Goal: Understand process/instructions

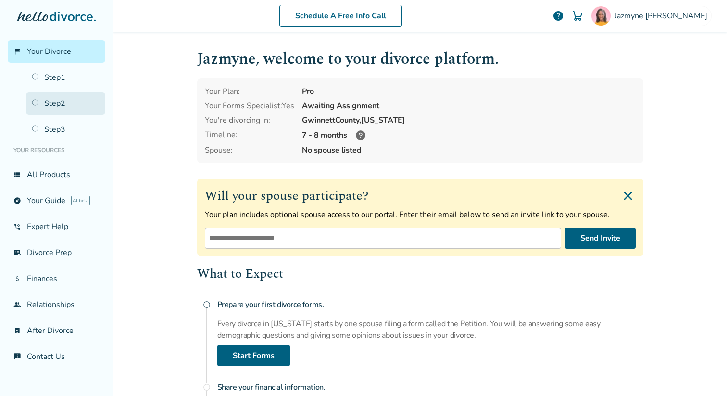
click at [57, 104] on link "Step 2" at bounding box center [65, 103] width 79 height 22
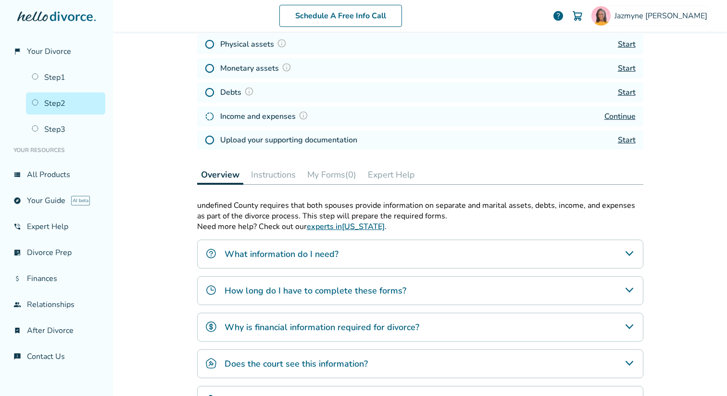
scroll to position [151, 0]
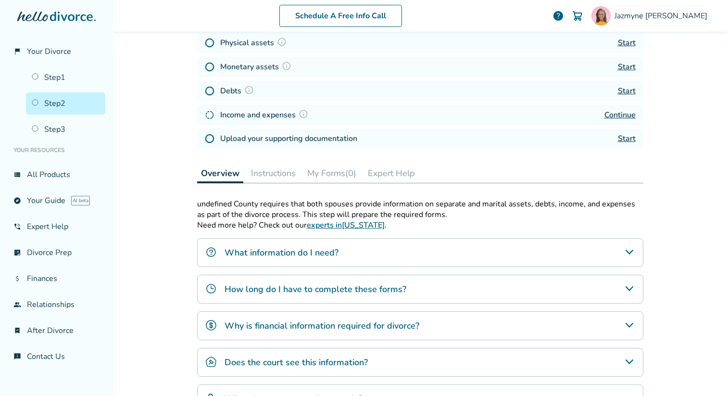
click at [284, 173] on button "Instructions" at bounding box center [273, 172] width 52 height 19
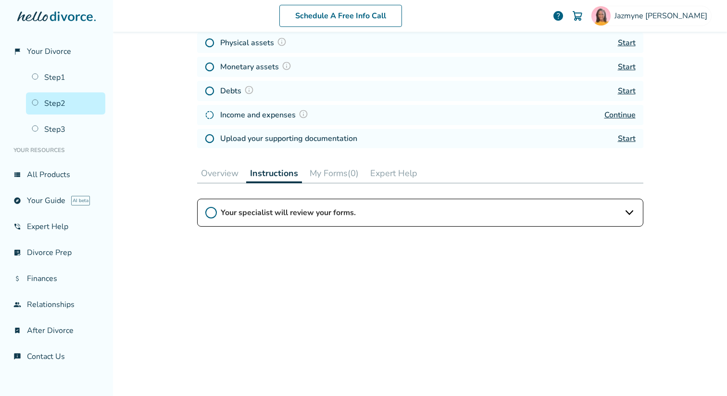
click at [225, 177] on button "Overview" at bounding box center [219, 172] width 45 height 19
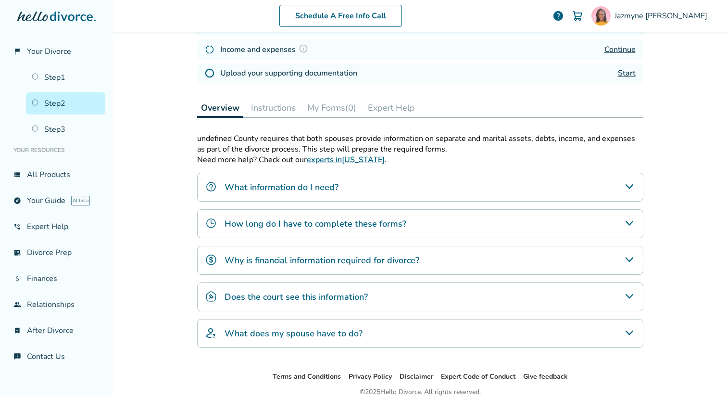
scroll to position [258, 0]
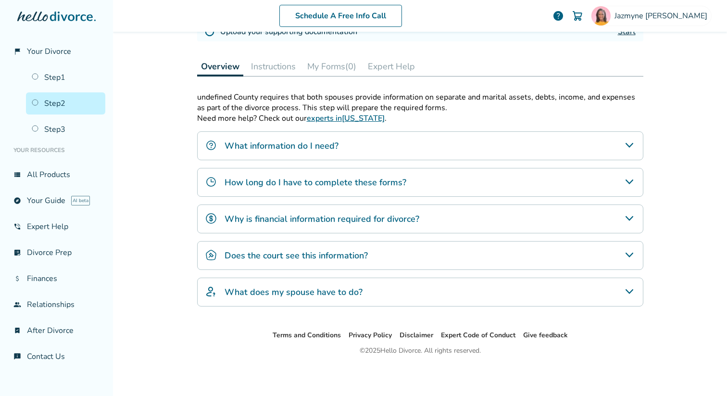
click at [270, 58] on button "Instructions" at bounding box center [273, 66] width 52 height 19
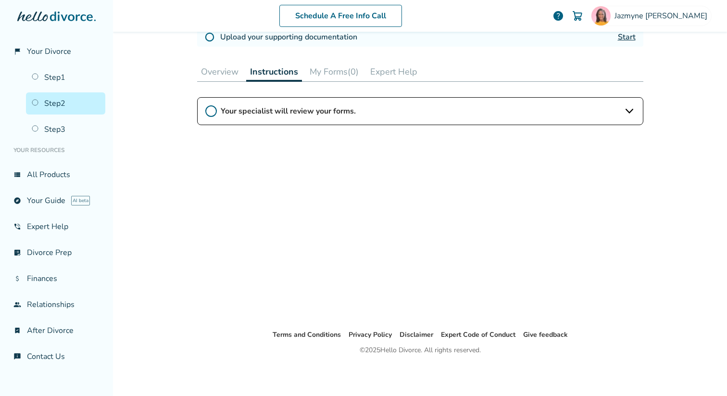
click at [285, 99] on div "Your specialist will review your forms." at bounding box center [420, 111] width 446 height 28
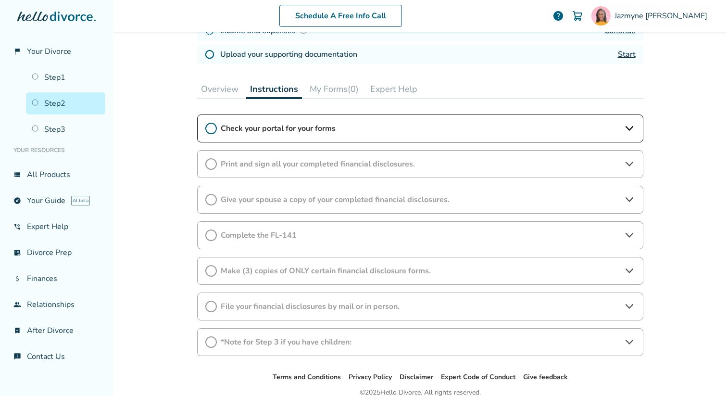
scroll to position [237, 0]
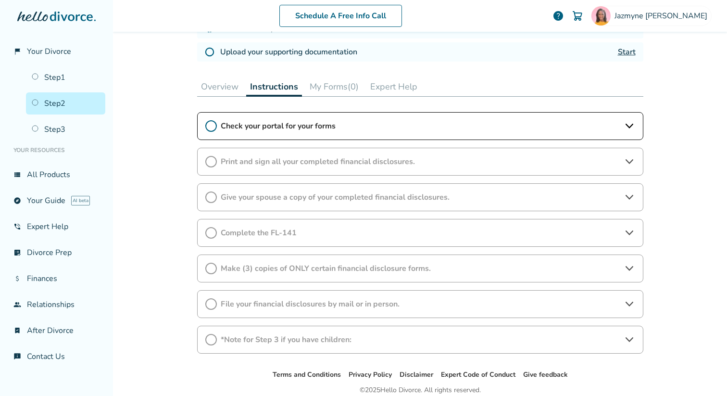
click at [630, 164] on icon at bounding box center [629, 162] width 12 height 12
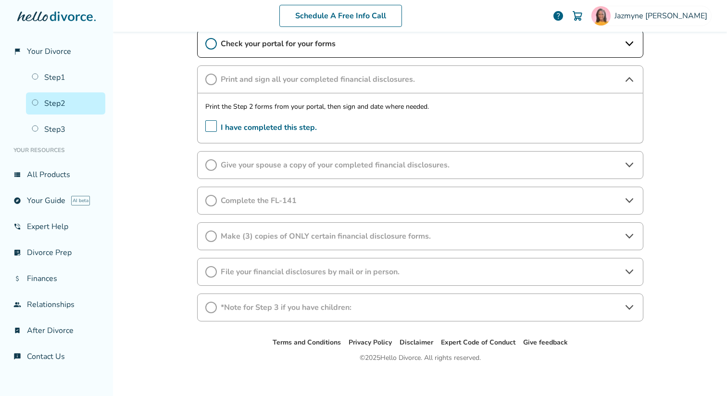
scroll to position [323, 0]
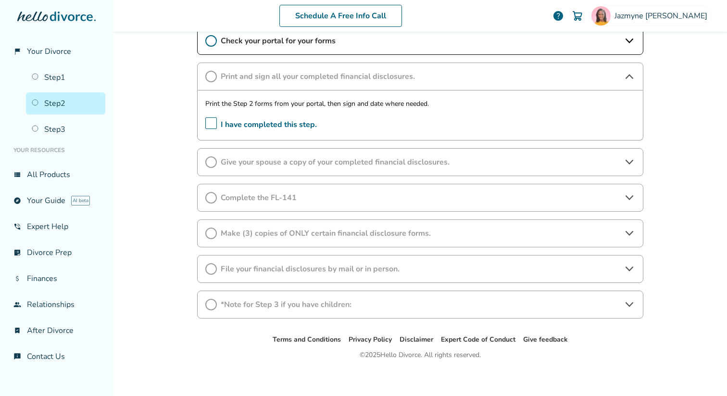
click at [632, 162] on icon at bounding box center [629, 162] width 12 height 12
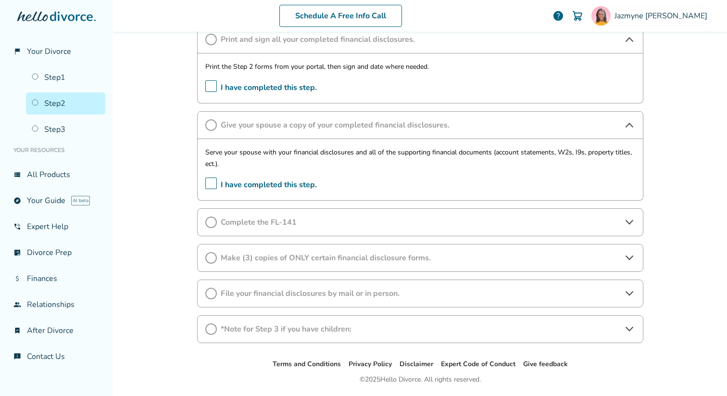
scroll to position [389, 0]
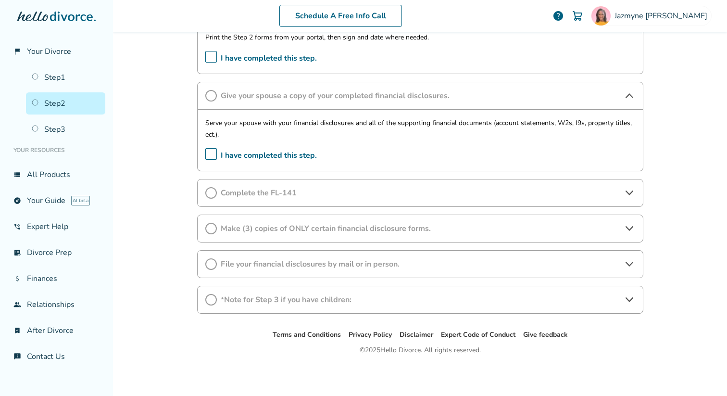
click at [624, 192] on icon at bounding box center [629, 193] width 12 height 12
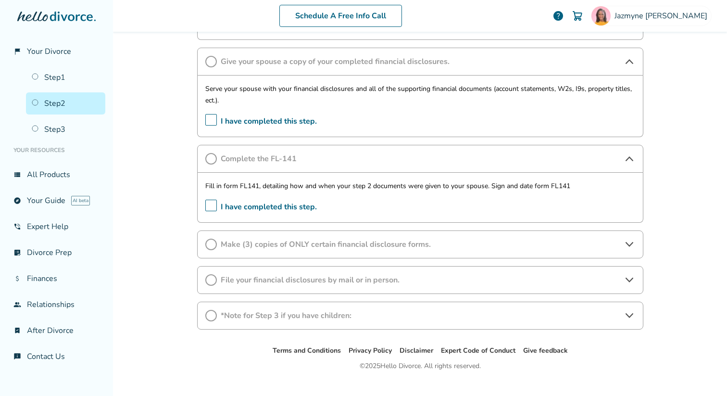
scroll to position [424, 0]
click at [629, 252] on div "Make (3) copies of ONLY certain financial disclosure forms." at bounding box center [420, 243] width 446 height 28
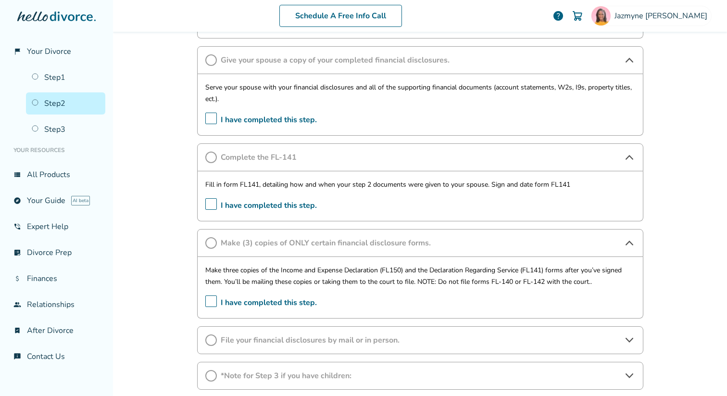
scroll to position [500, 0]
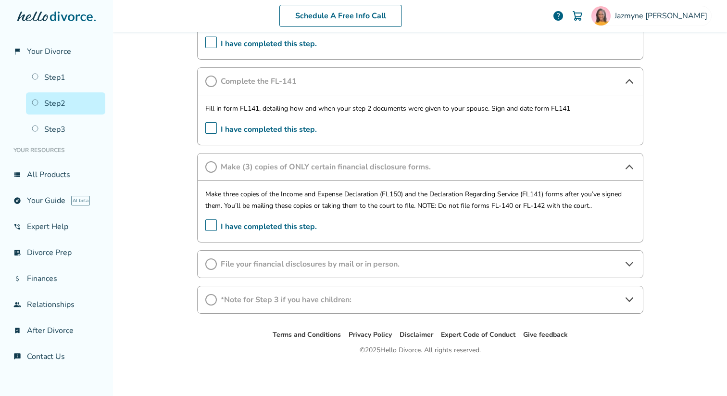
click at [629, 172] on div "Make (3) copies of ONLY certain financial disclosure forms." at bounding box center [420, 167] width 446 height 28
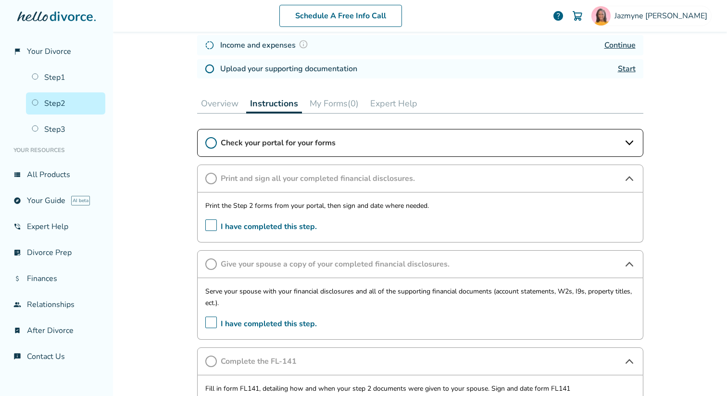
scroll to position [222, 0]
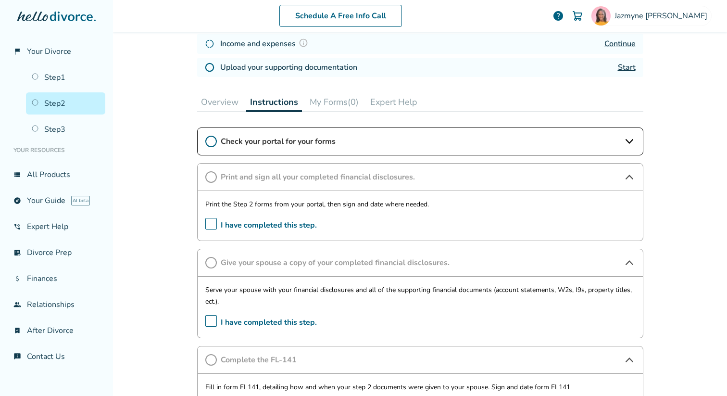
click at [636, 133] on div "Check your portal for your forms" at bounding box center [420, 141] width 446 height 28
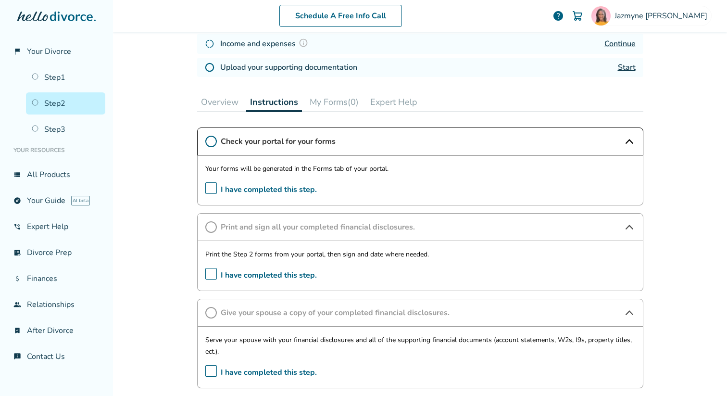
click at [635, 138] on div "Check your portal for your forms" at bounding box center [420, 141] width 446 height 28
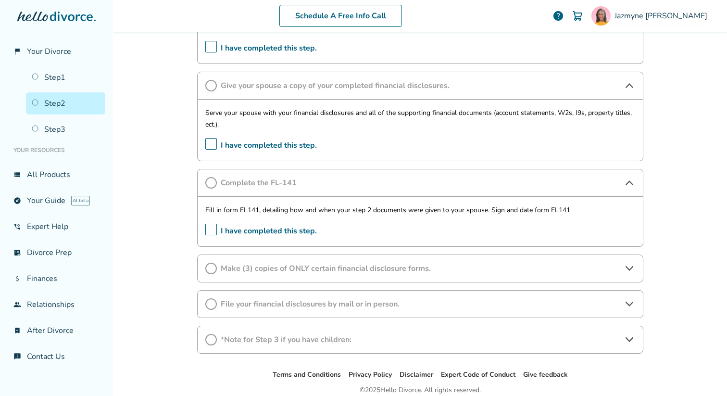
scroll to position [400, 0]
click at [626, 268] on icon at bounding box center [629, 268] width 12 height 12
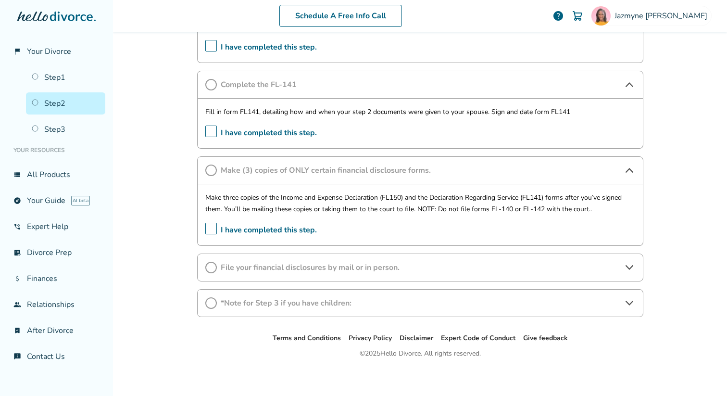
scroll to position [499, 0]
click at [630, 266] on icon at bounding box center [629, 265] width 8 height 5
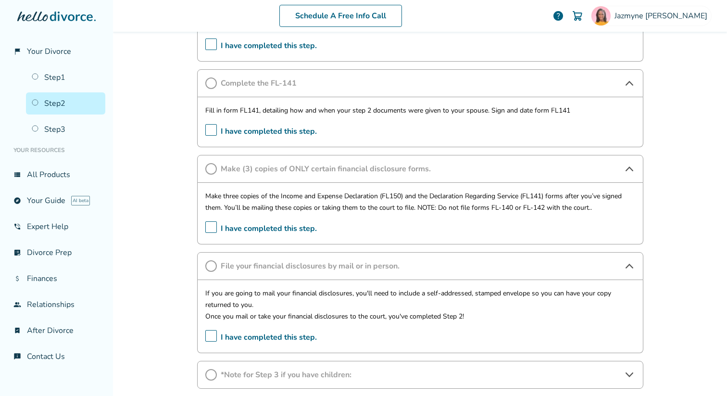
scroll to position [574, 0]
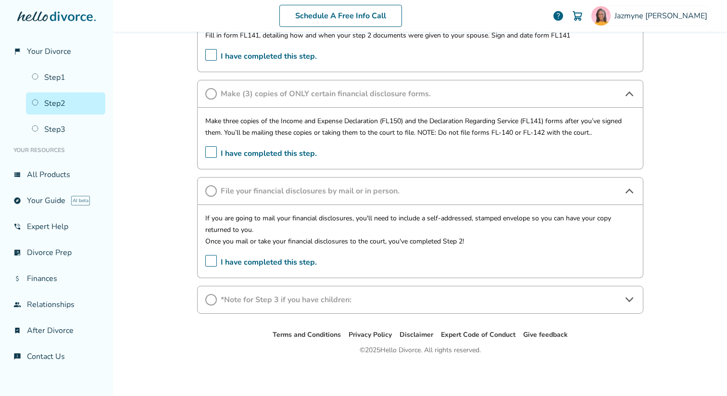
click at [631, 297] on icon at bounding box center [629, 300] width 12 height 12
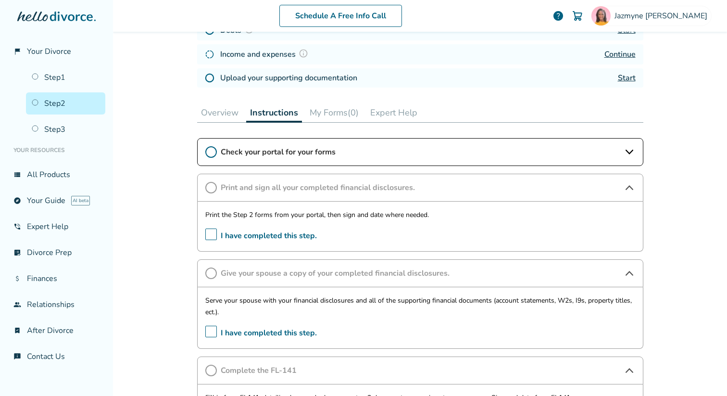
scroll to position [0, 0]
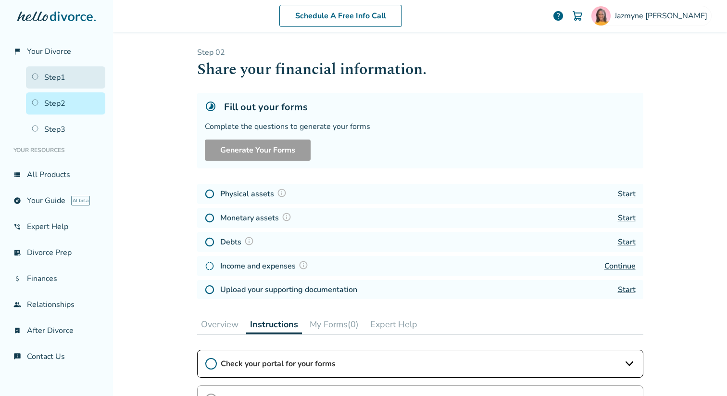
click at [64, 83] on link "Step 1" at bounding box center [65, 77] width 79 height 22
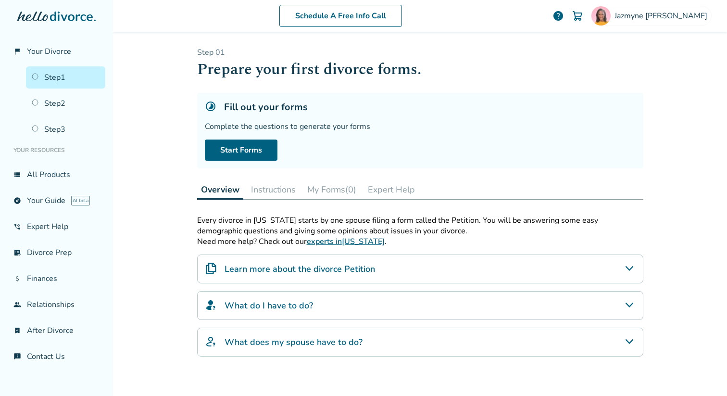
click at [284, 184] on button "Instructions" at bounding box center [273, 189] width 52 height 19
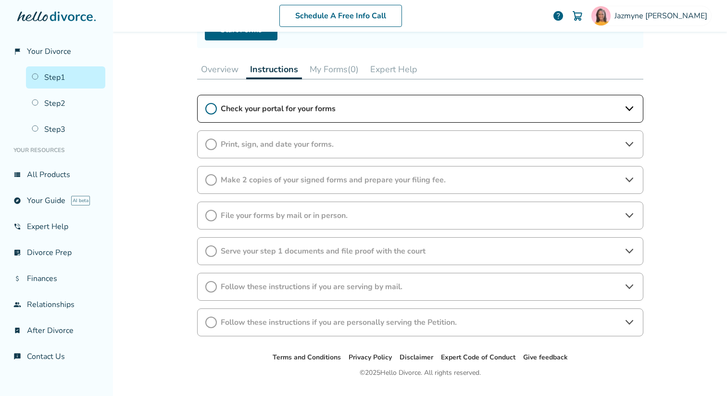
scroll to position [143, 0]
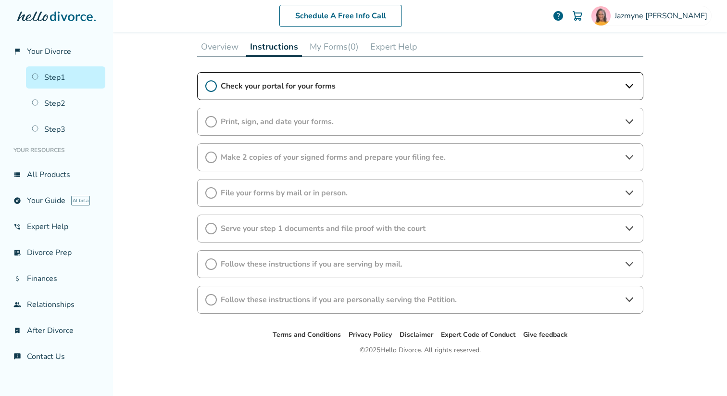
click at [626, 194] on icon at bounding box center [629, 193] width 12 height 12
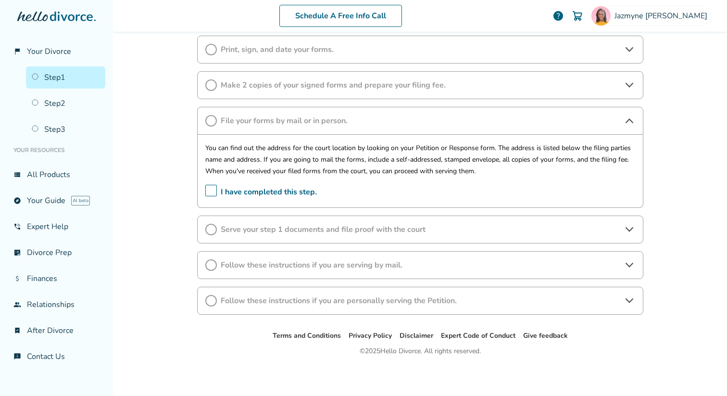
scroll to position [216, 0]
click at [628, 229] on icon at bounding box center [629, 228] width 8 height 5
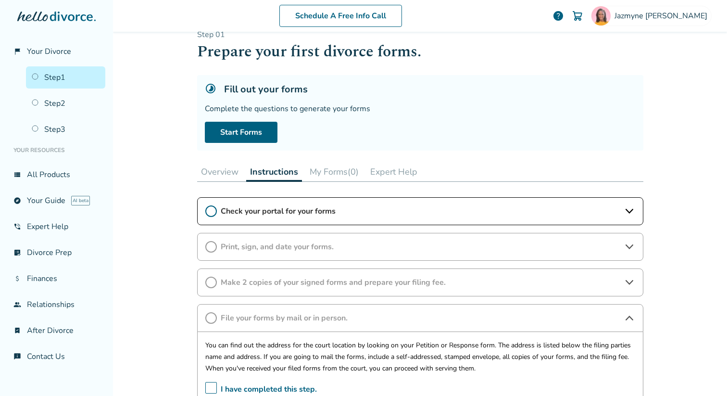
scroll to position [0, 0]
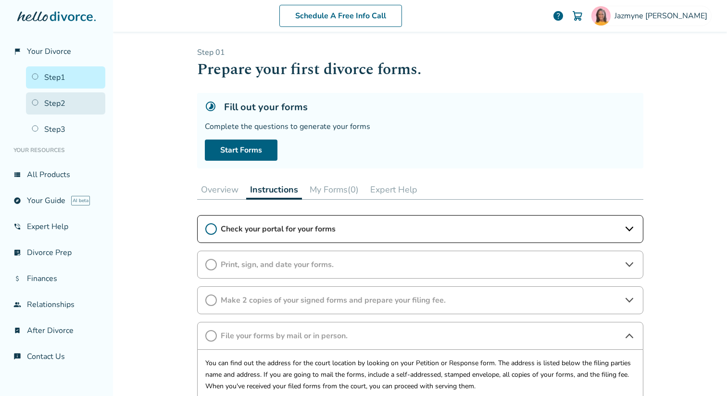
click at [74, 106] on link "Step 2" at bounding box center [65, 103] width 79 height 22
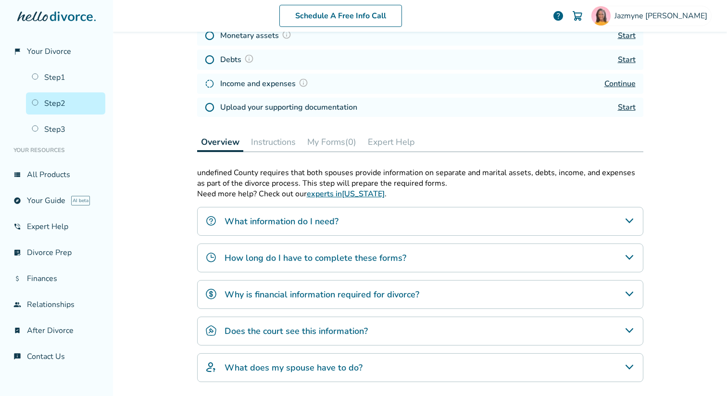
scroll to position [202, 0]
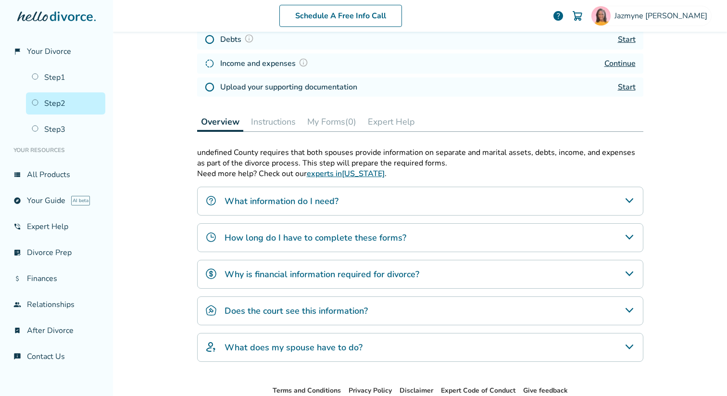
click at [275, 122] on button "Instructions" at bounding box center [273, 121] width 52 height 19
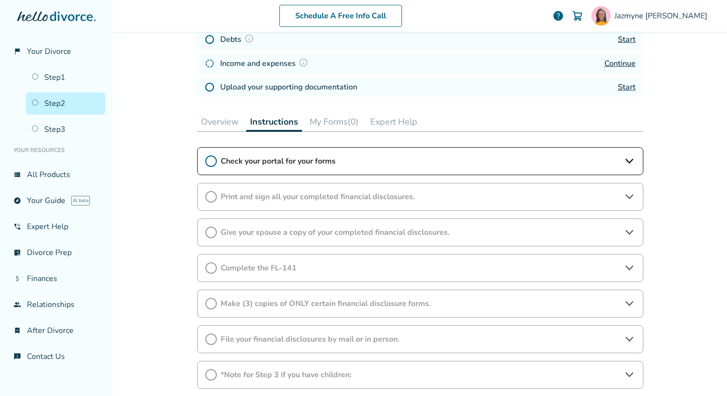
scroll to position [277, 0]
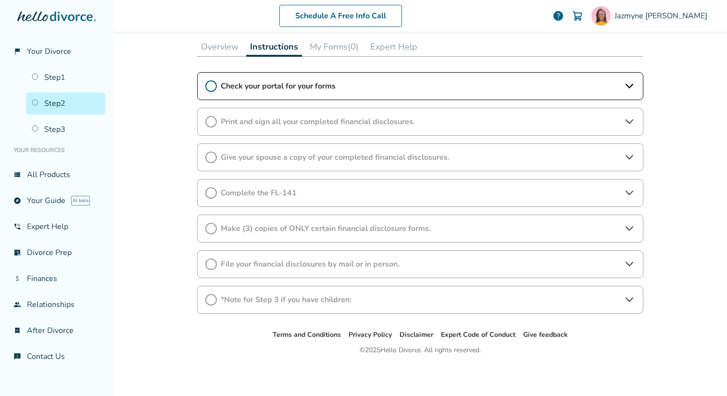
click at [629, 191] on icon at bounding box center [629, 193] width 12 height 12
